Goal: Information Seeking & Learning: Learn about a topic

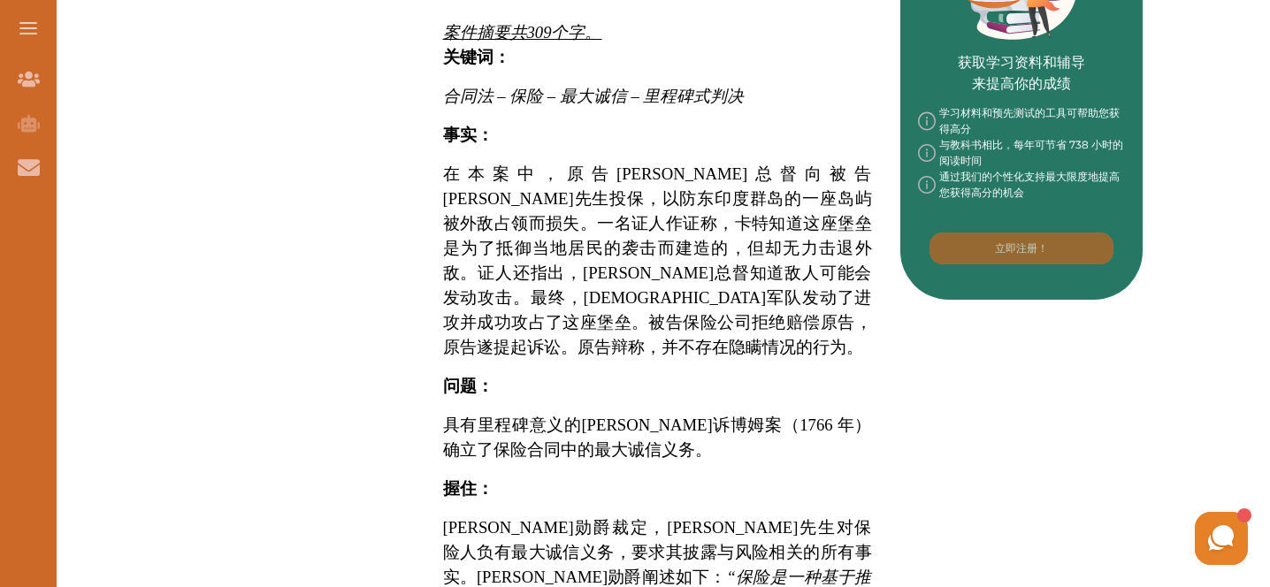
scroll to position [844, 0]
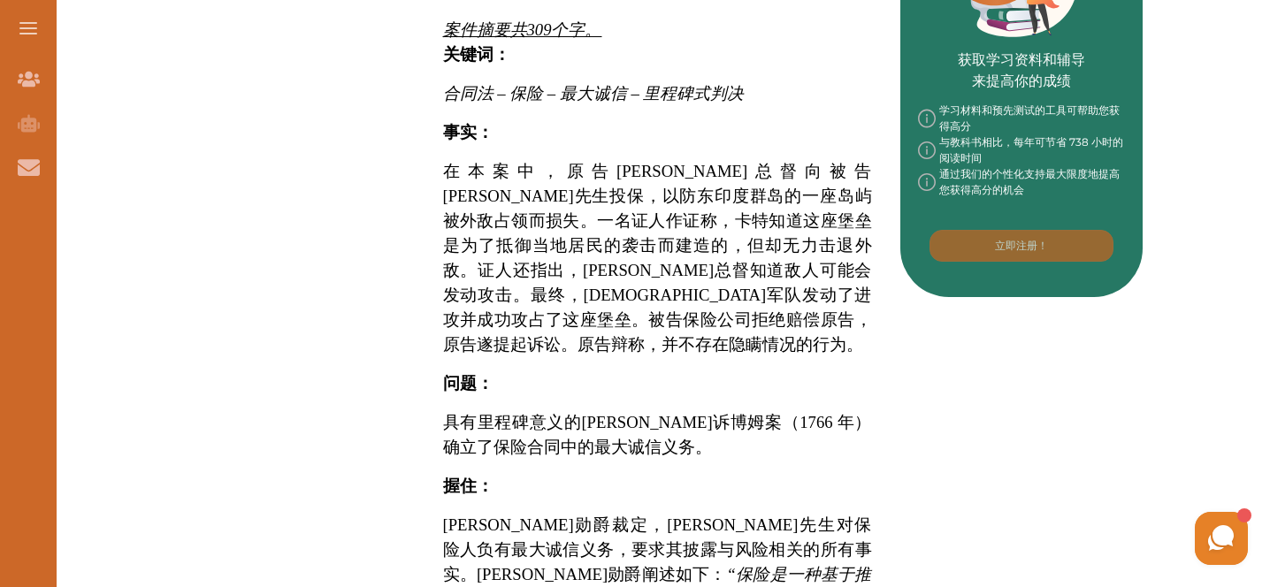
drag, startPoint x: 565, startPoint y: 129, endPoint x: 610, endPoint y: 193, distance: 78.0
click at [610, 193] on span "在本案中，原告[PERSON_NAME]总督向被告[PERSON_NAME]姆先生投保， 以防东印度群岛的一座岛屿被外敌占领而损失。一名证人作证称，卡特知道这…" at bounding box center [657, 258] width 429 height 192
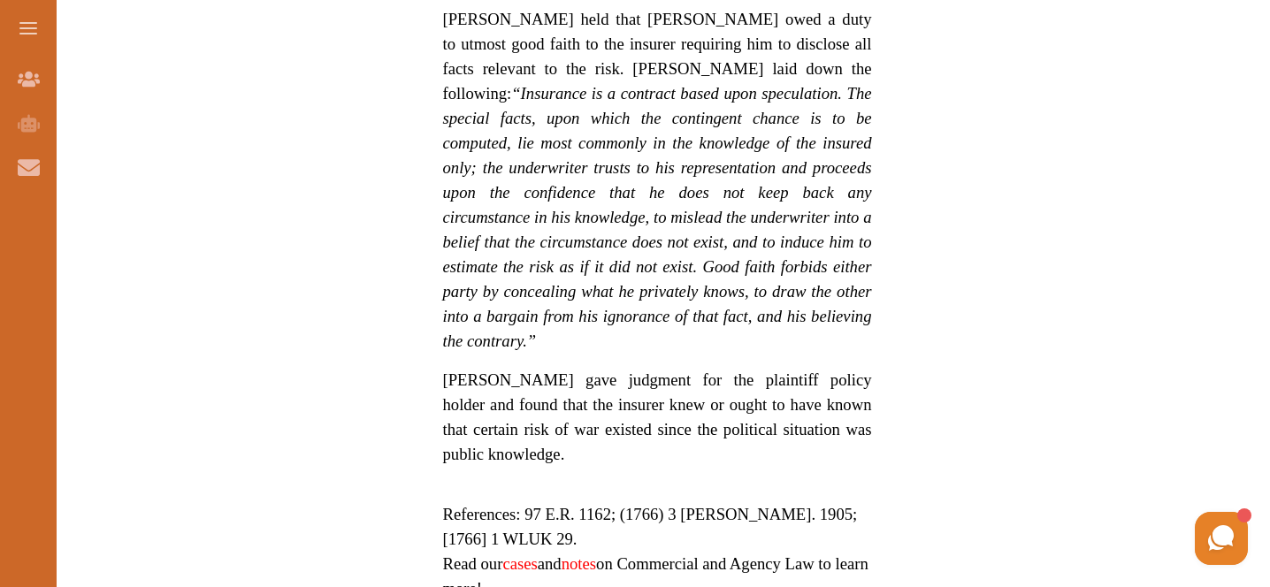
scroll to position [1476, 0]
